Goal: Information Seeking & Learning: Learn about a topic

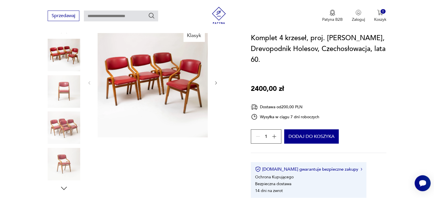
scroll to position [57, 0]
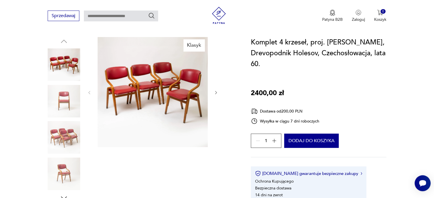
click at [218, 94] on icon "button" at bounding box center [216, 92] width 5 height 5
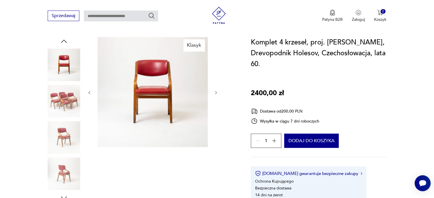
click at [218, 94] on icon "button" at bounding box center [216, 92] width 5 height 5
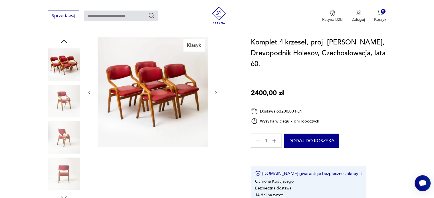
click at [218, 94] on icon "button" at bounding box center [216, 92] width 5 height 5
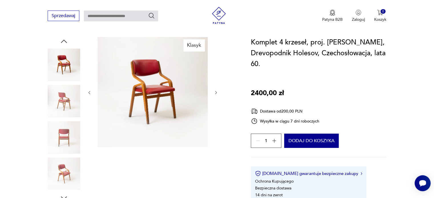
click at [218, 94] on icon "button" at bounding box center [216, 92] width 5 height 5
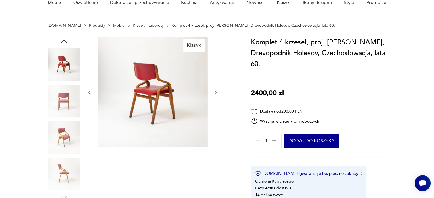
scroll to position [0, 0]
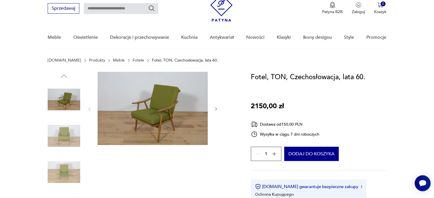
scroll to position [29, 0]
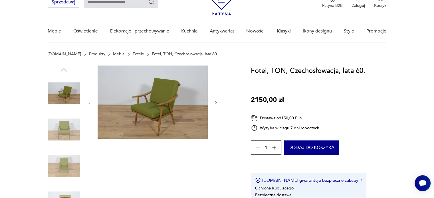
click at [62, 128] on img at bounding box center [64, 130] width 33 height 33
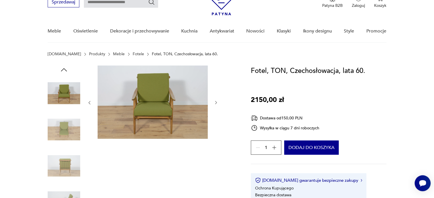
click at [62, 128] on img at bounding box center [64, 130] width 33 height 33
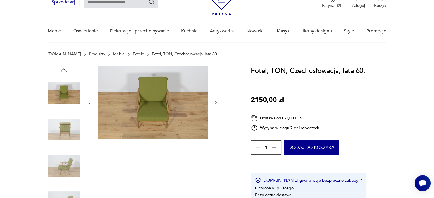
click at [62, 128] on img at bounding box center [64, 130] width 33 height 33
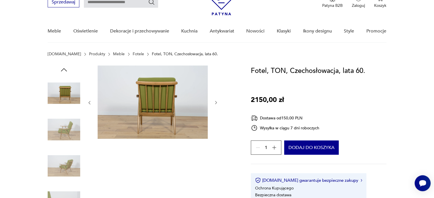
click at [62, 128] on img at bounding box center [64, 130] width 33 height 33
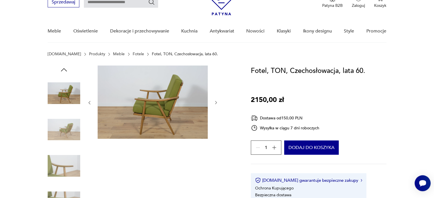
click at [62, 128] on img at bounding box center [64, 130] width 33 height 33
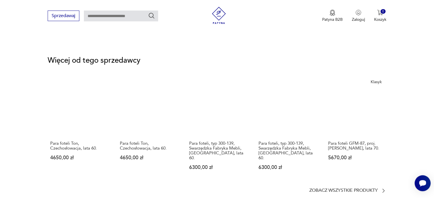
scroll to position [742, 0]
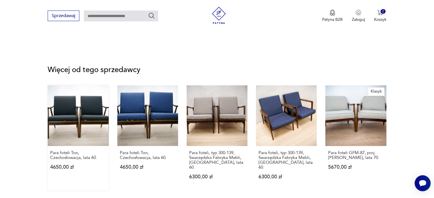
click at [65, 116] on link "Para foteli Ton, Czechosłowacja, lata 60. 4650,00 zł" at bounding box center [78, 137] width 61 height 105
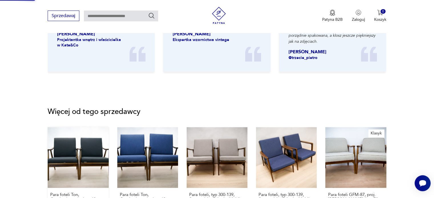
scroll to position [371, 0]
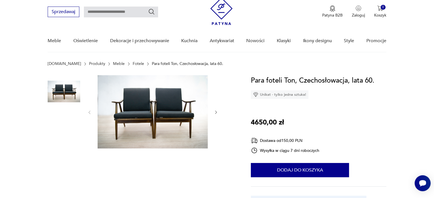
scroll to position [29, 0]
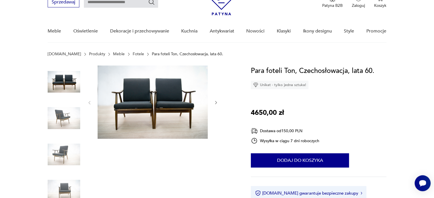
click at [64, 119] on img at bounding box center [64, 118] width 33 height 33
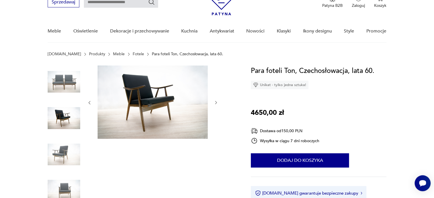
click at [64, 119] on img at bounding box center [64, 118] width 33 height 33
click at [72, 147] on img at bounding box center [64, 154] width 33 height 33
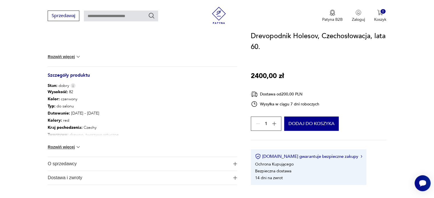
scroll to position [314, 0]
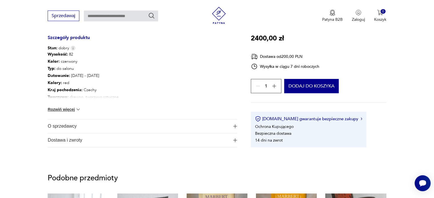
click at [72, 124] on span "O sprzedawcy" at bounding box center [138, 126] width 181 height 14
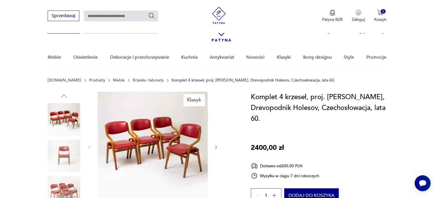
scroll to position [0, 0]
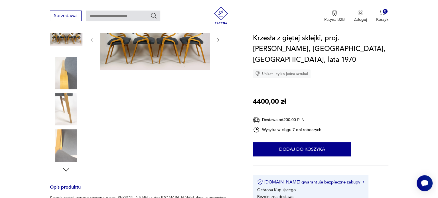
scroll to position [86, 0]
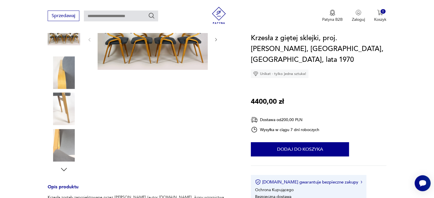
click at [156, 50] on img at bounding box center [153, 39] width 110 height 61
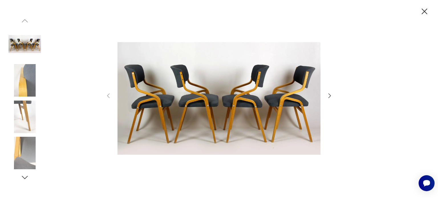
click at [329, 95] on icon "button" at bounding box center [329, 95] width 7 height 7
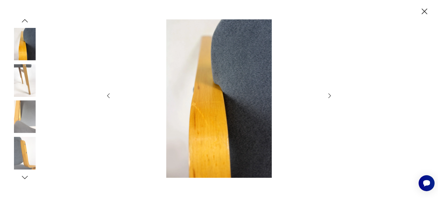
click at [329, 95] on icon "button" at bounding box center [329, 95] width 7 height 7
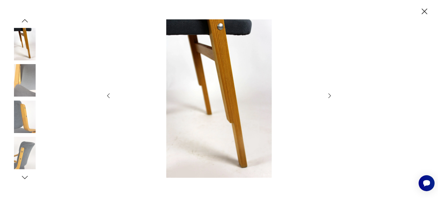
click at [329, 95] on icon "button" at bounding box center [329, 95] width 7 height 7
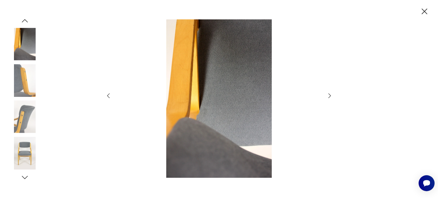
click at [329, 95] on icon "button" at bounding box center [329, 95] width 7 height 7
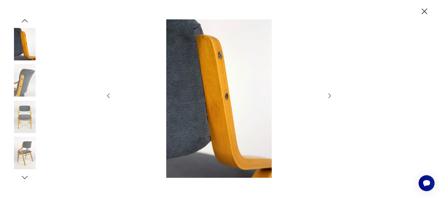
click at [329, 95] on icon "button" at bounding box center [329, 95] width 7 height 7
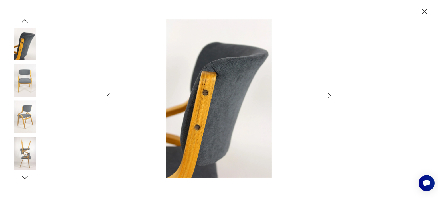
click at [329, 95] on icon "button" at bounding box center [329, 95] width 7 height 7
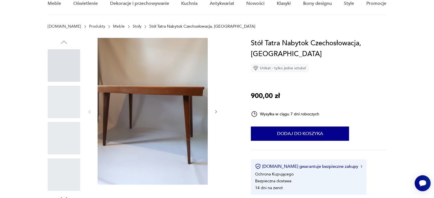
scroll to position [57, 0]
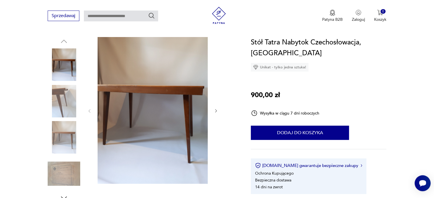
click at [214, 110] on icon "button" at bounding box center [216, 111] width 5 height 5
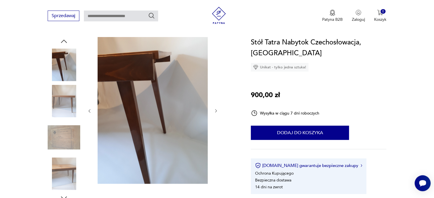
click at [214, 110] on icon "button" at bounding box center [216, 111] width 5 height 5
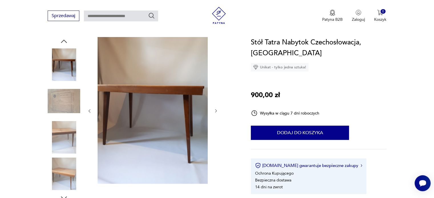
click at [214, 110] on icon "button" at bounding box center [216, 111] width 5 height 5
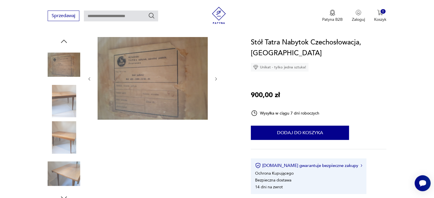
click at [214, 110] on div at bounding box center [152, 79] width 131 height 84
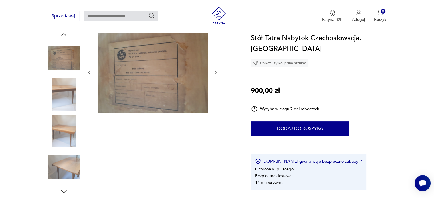
scroll to position [29, 0]
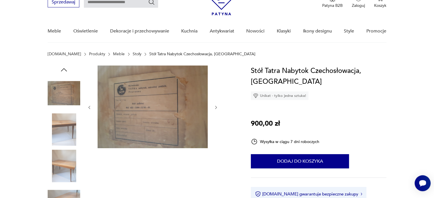
click at [54, 129] on img at bounding box center [64, 130] width 33 height 33
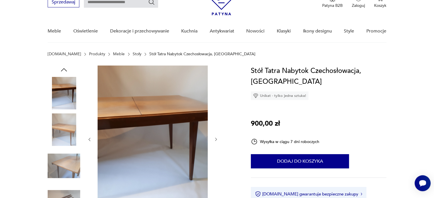
click at [162, 127] on img at bounding box center [153, 139] width 110 height 147
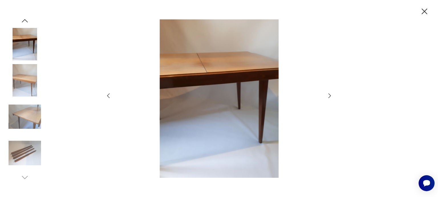
click at [242, 102] on img at bounding box center [219, 98] width 203 height 159
click at [331, 94] on icon "button" at bounding box center [329, 95] width 7 height 7
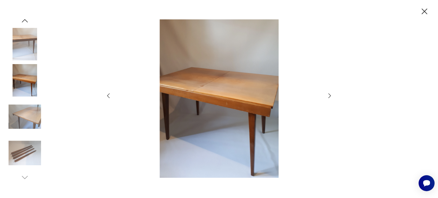
click at [331, 94] on icon "button" at bounding box center [329, 95] width 7 height 7
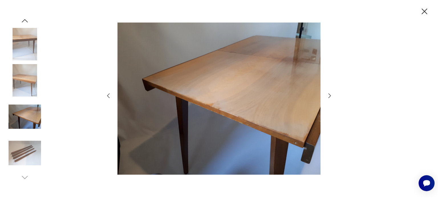
click at [331, 94] on icon "button" at bounding box center [329, 95] width 7 height 7
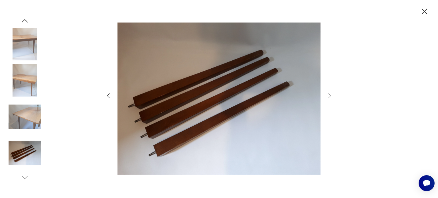
click at [26, 117] on img at bounding box center [25, 117] width 33 height 33
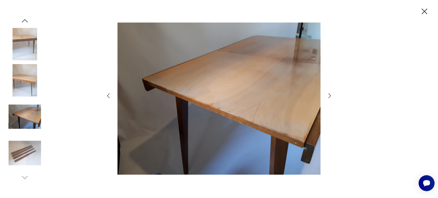
click at [193, 96] on img at bounding box center [219, 98] width 203 height 159
click at [421, 8] on icon "button" at bounding box center [425, 12] width 10 height 10
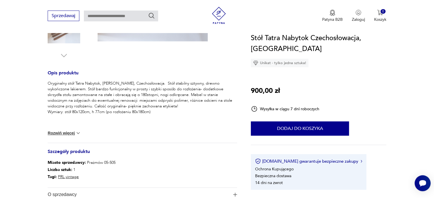
scroll to position [0, 0]
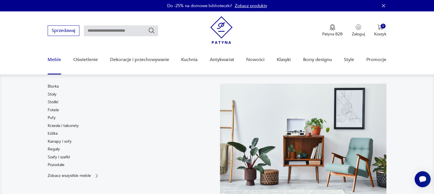
click at [53, 60] on link "Meble" at bounding box center [54, 60] width 13 height 22
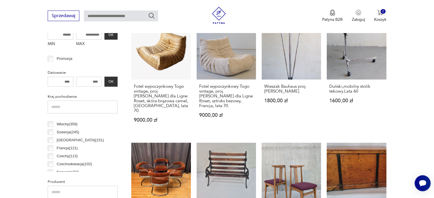
scroll to position [29, 0]
click at [85, 153] on p "Czechosłowacja ( 102 )" at bounding box center [74, 154] width 35 height 6
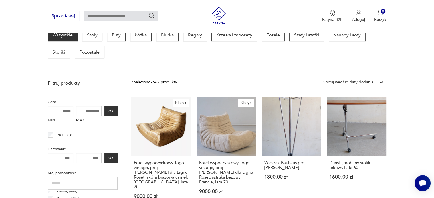
scroll to position [151, 0]
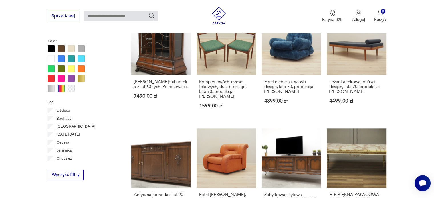
scroll to position [550, 0]
